Goal: Information Seeking & Learning: Learn about a topic

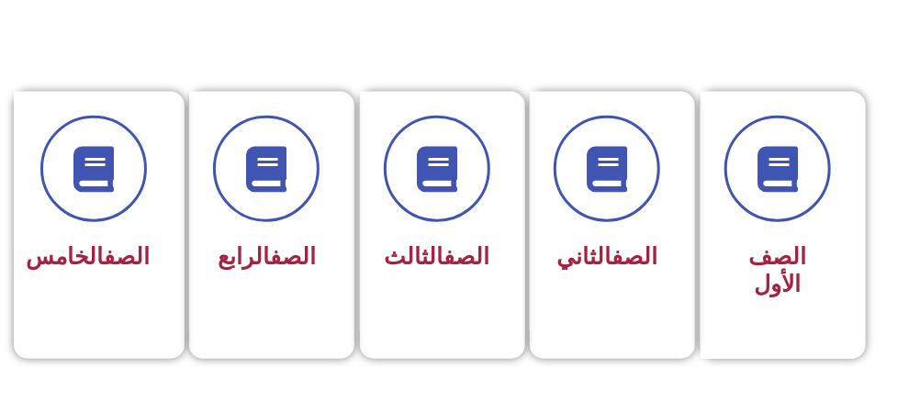
scroll to position [459, 0]
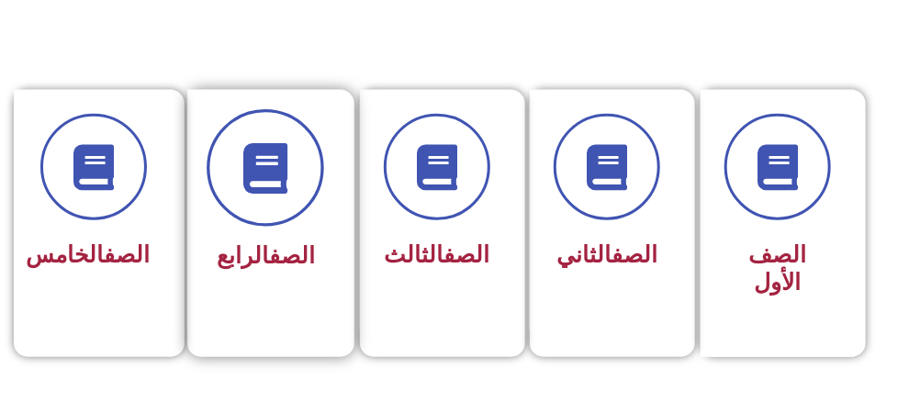
click at [297, 196] on span at bounding box center [265, 168] width 117 height 117
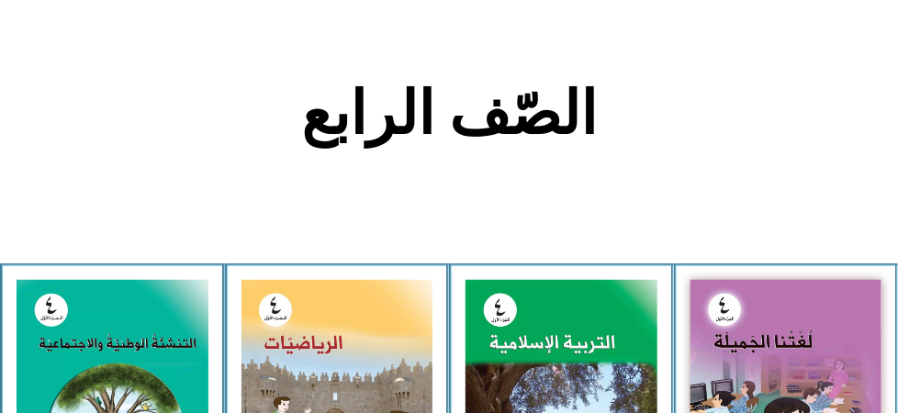
scroll to position [551, 0]
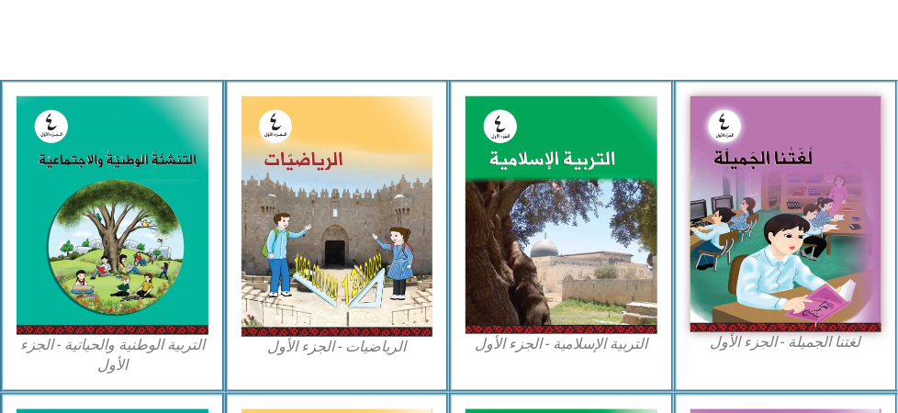
click at [297, 196] on img at bounding box center [337, 216] width 192 height 241
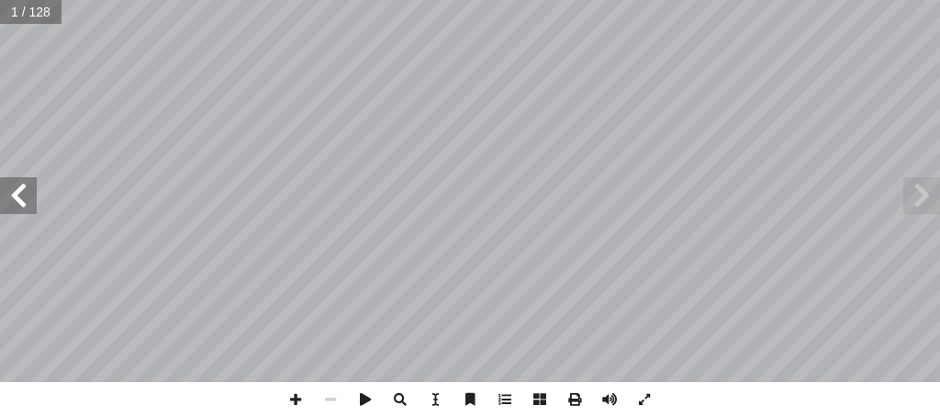
click at [13, 199] on span at bounding box center [18, 195] width 37 height 37
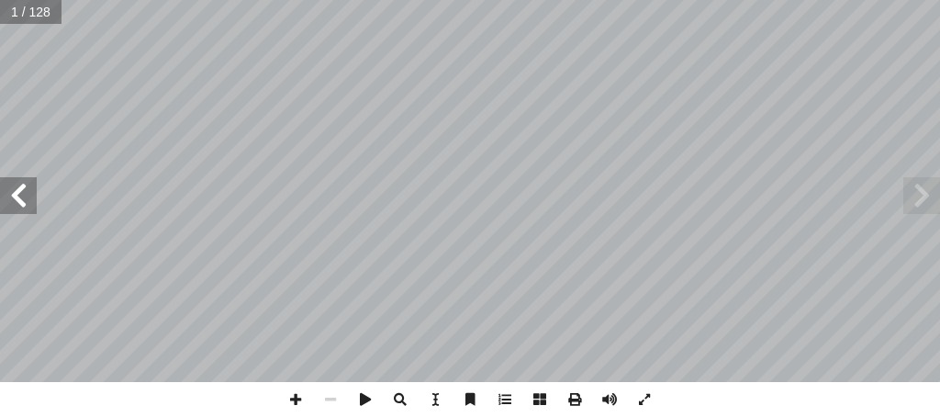
click at [13, 199] on span at bounding box center [18, 195] width 37 height 37
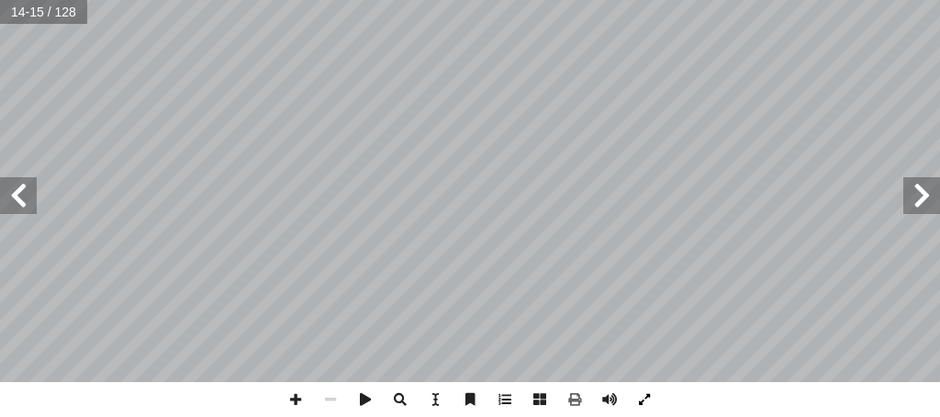
click at [638, 412] on span at bounding box center [644, 399] width 35 height 35
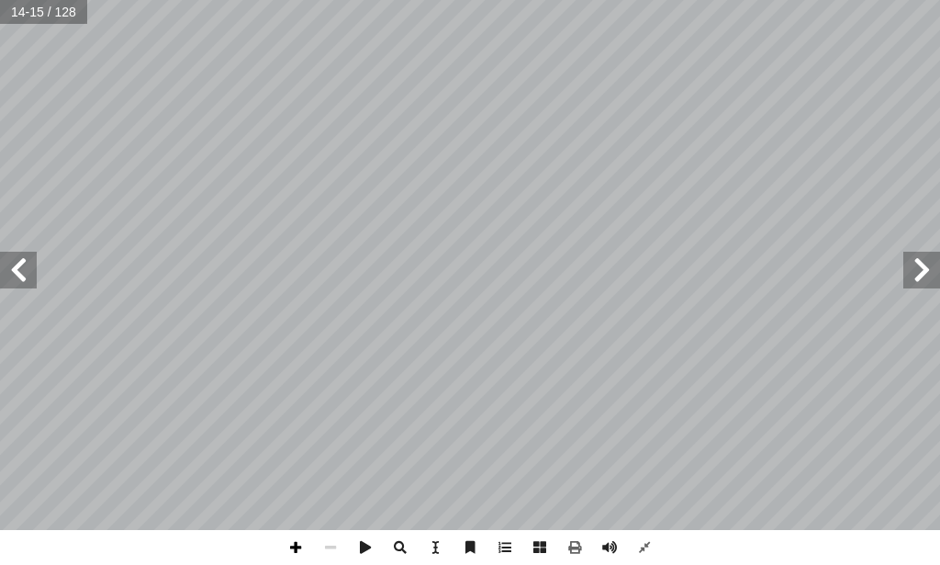
click at [301, 412] on span at bounding box center [295, 547] width 35 height 35
drag, startPoint x: 17, startPoint y: 251, endPoint x: 9, endPoint y: 257, distance: 10.5
